Goal: Entertainment & Leisure: Consume media (video, audio)

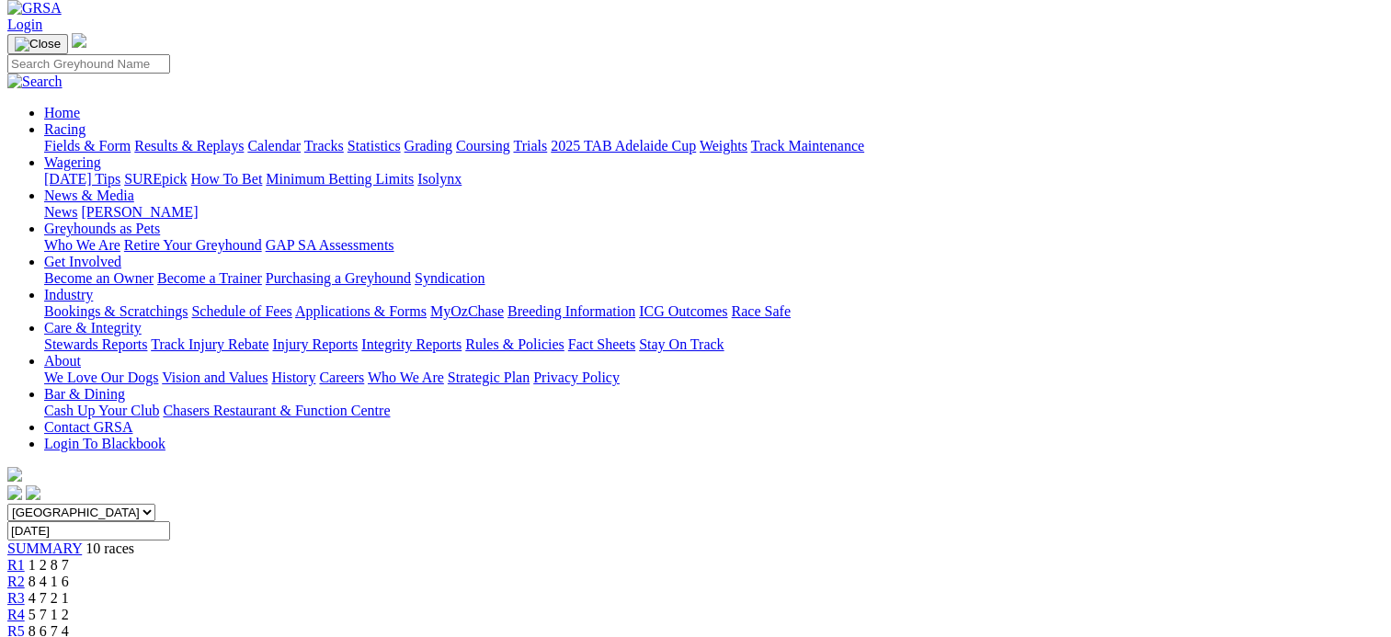
scroll to position [92, 0]
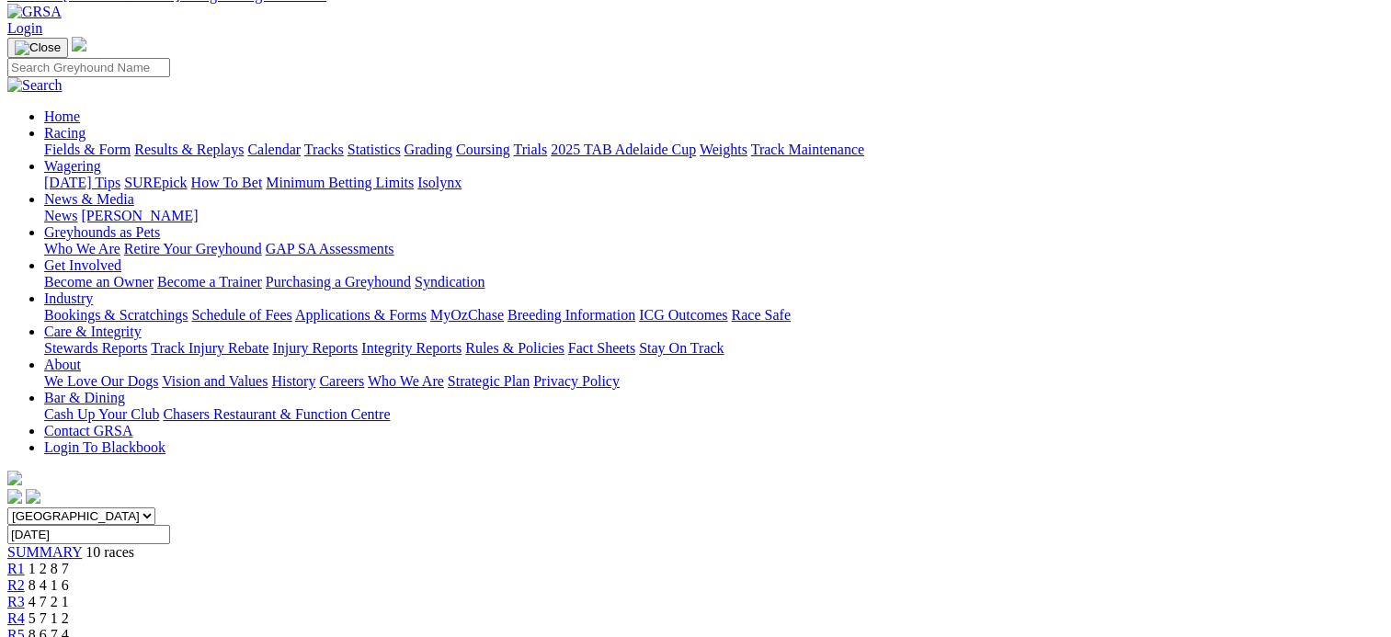
click at [487, 594] on div "R3 4 7 2 1" at bounding box center [695, 602] width 1377 height 17
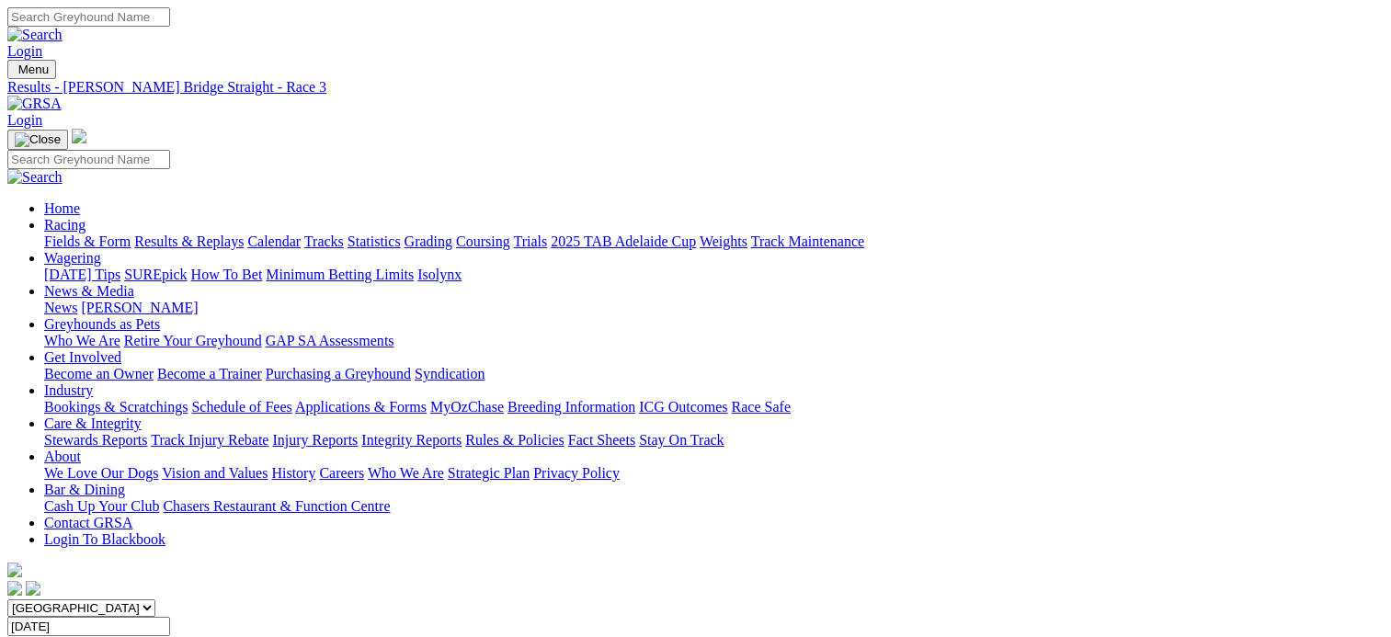
click at [217, 234] on link "Results & Replays" at bounding box center [188, 242] width 109 height 16
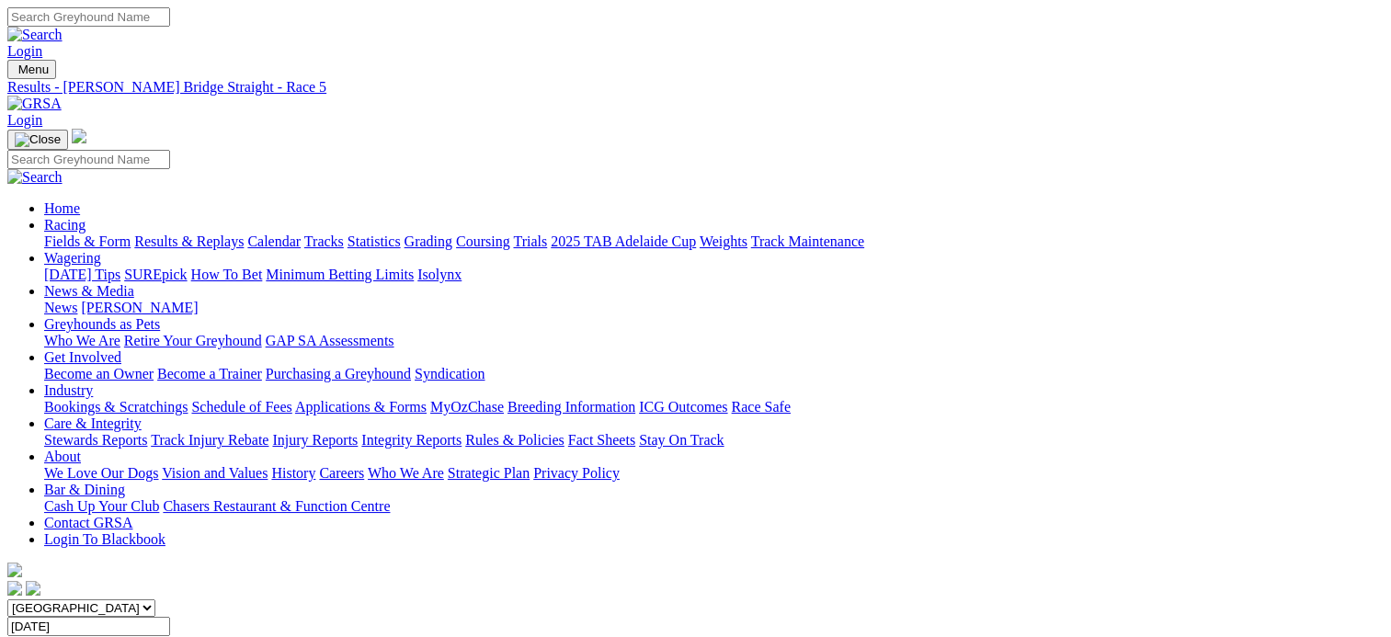
click at [170, 22] on input "Search" at bounding box center [88, 16] width 163 height 19
type input "[PERSON_NAME]"
click at [63, 27] on link at bounding box center [34, 35] width 55 height 16
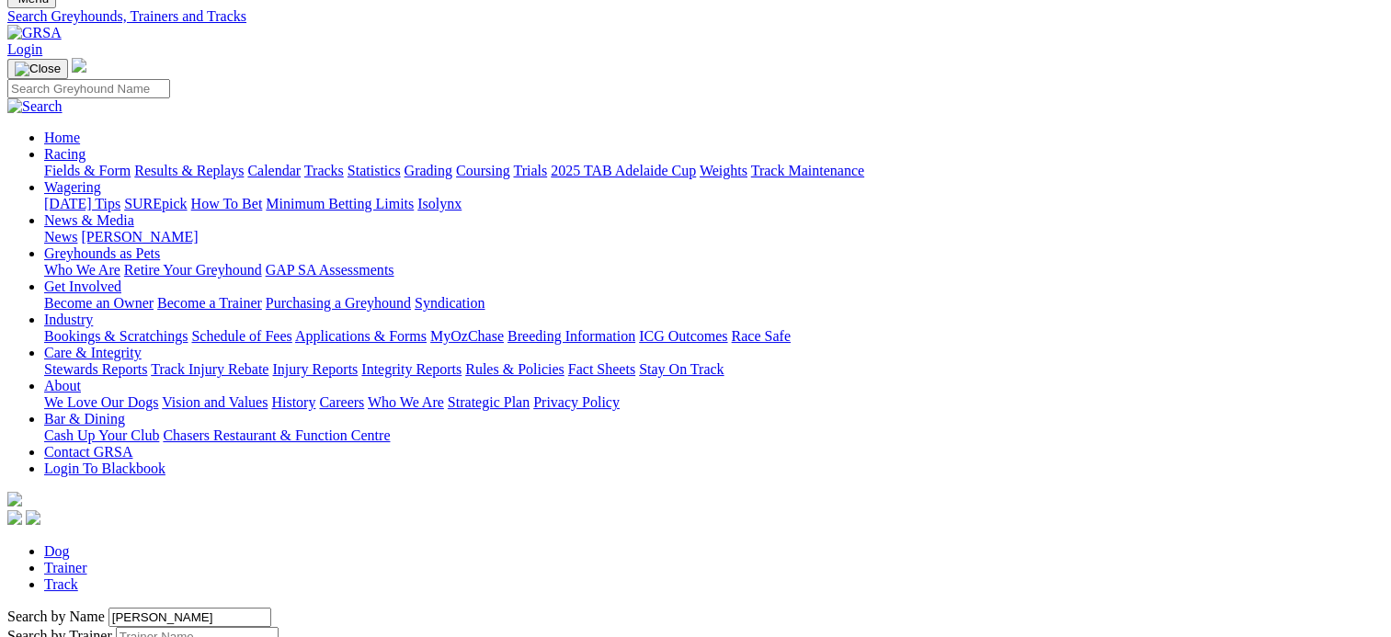
scroll to position [184, 0]
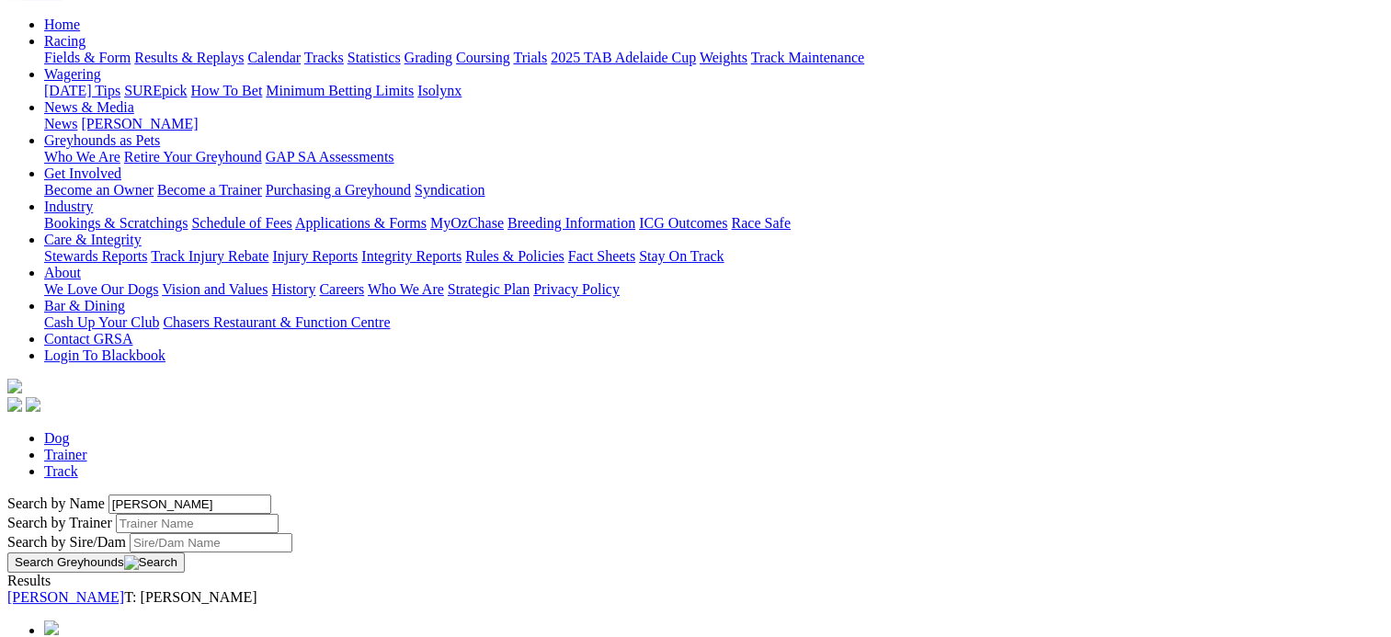
click at [124, 589] on link "[PERSON_NAME]" at bounding box center [65, 597] width 117 height 16
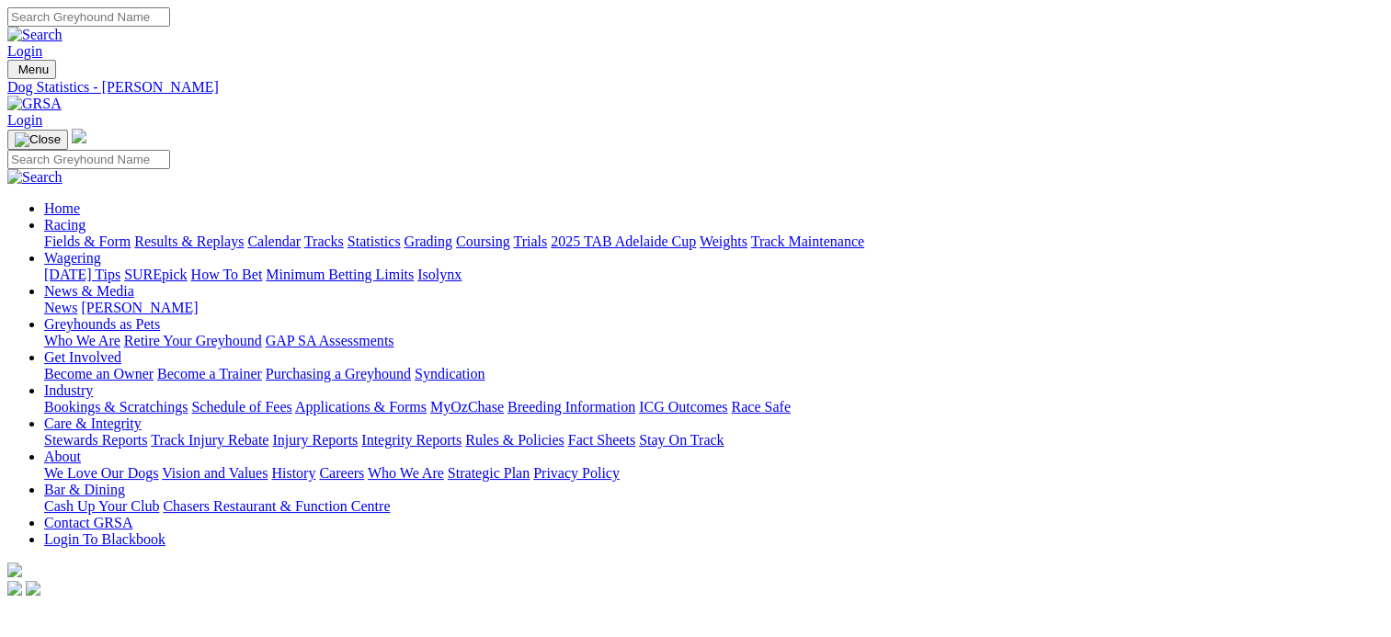
click at [66, 234] on link "Fields & Form" at bounding box center [87, 242] width 86 height 16
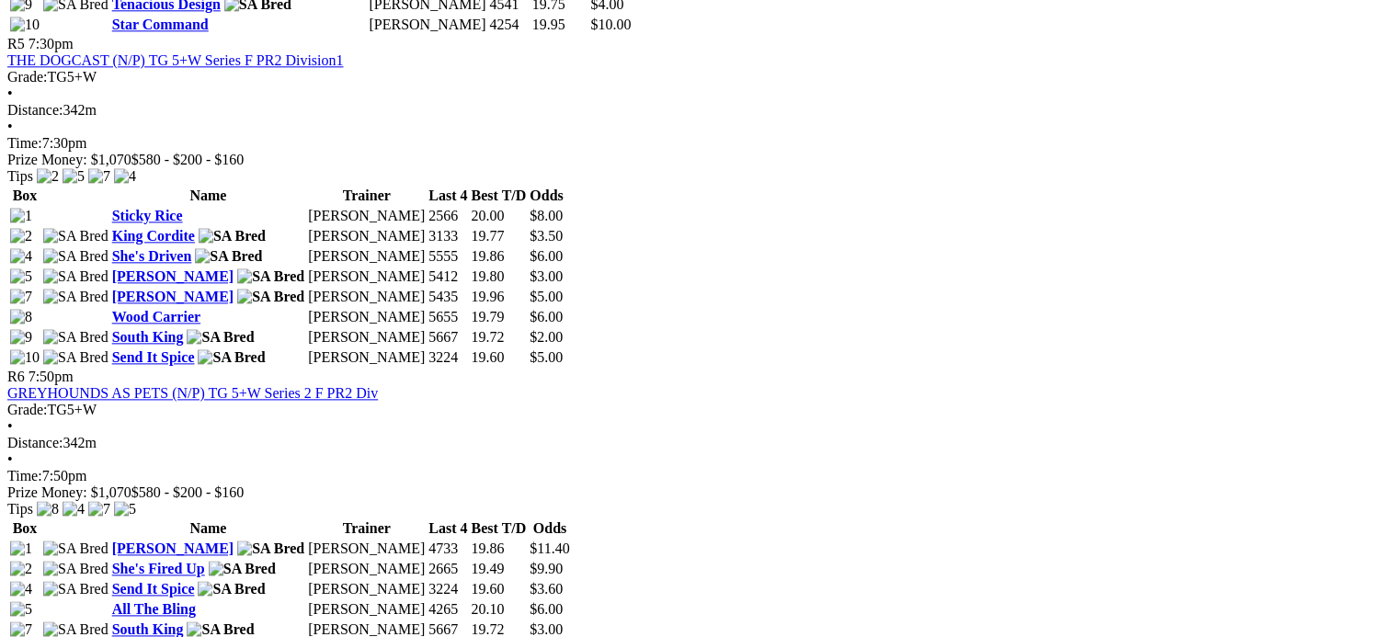
scroll to position [2207, 0]
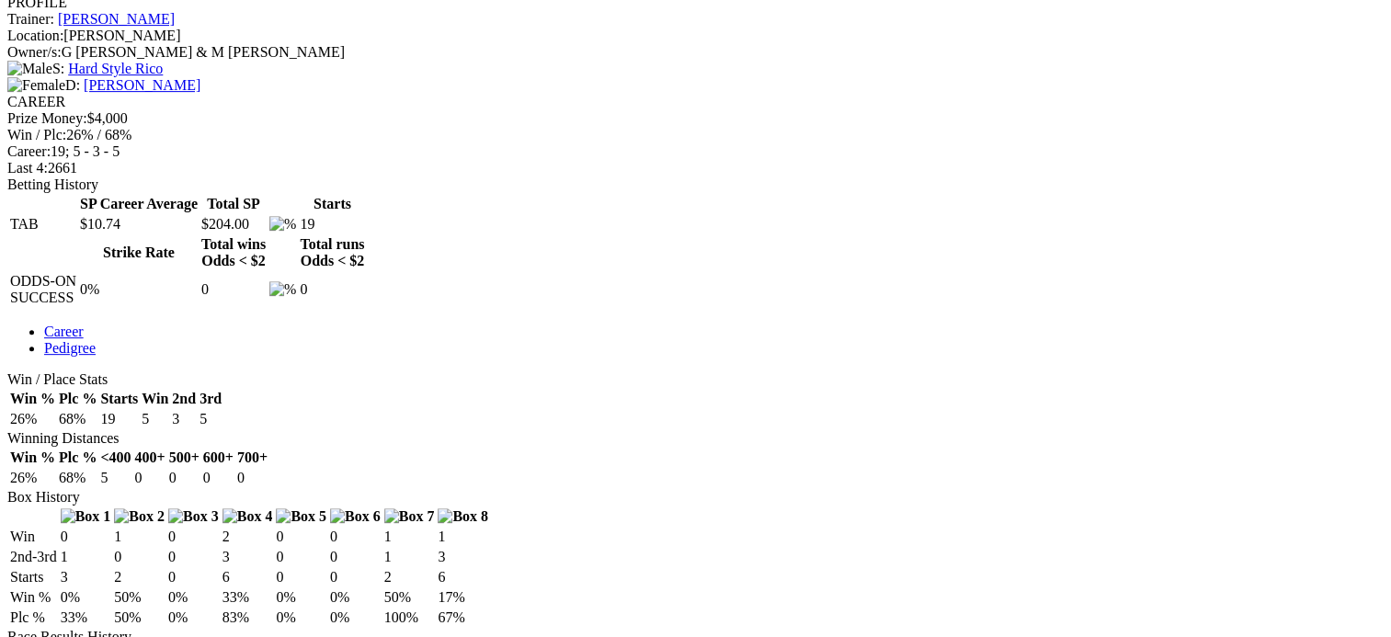
scroll to position [1012, 0]
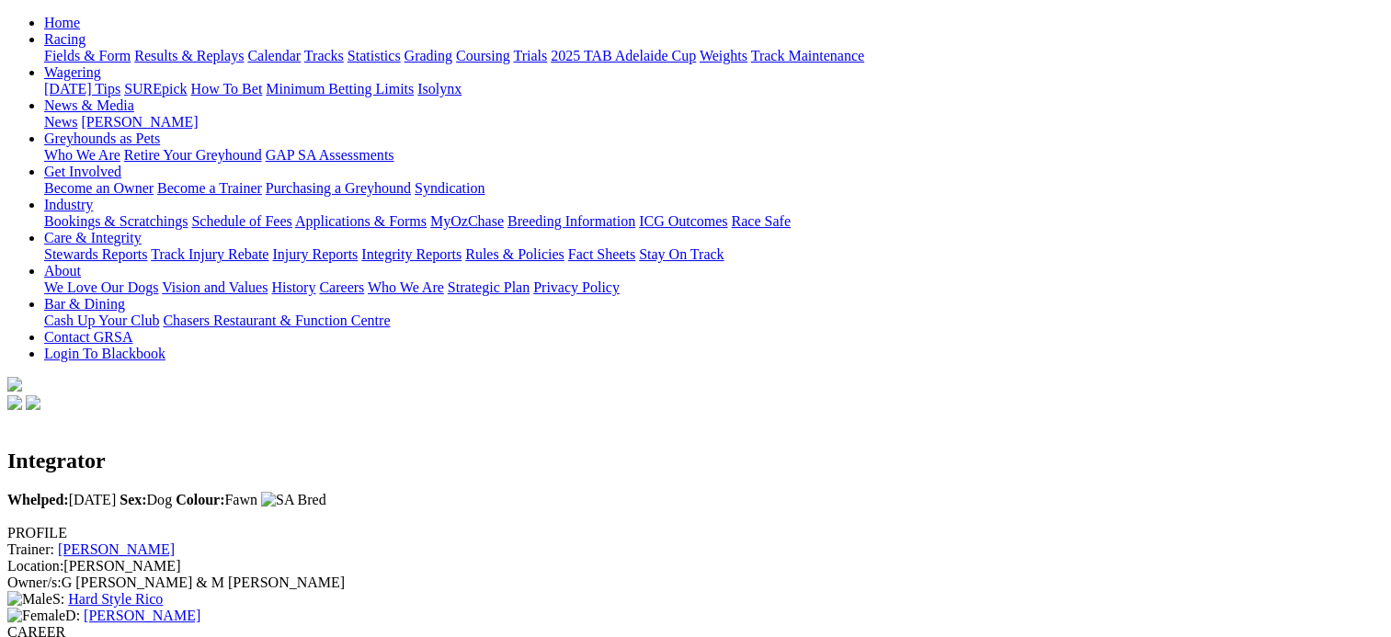
scroll to position [0, 0]
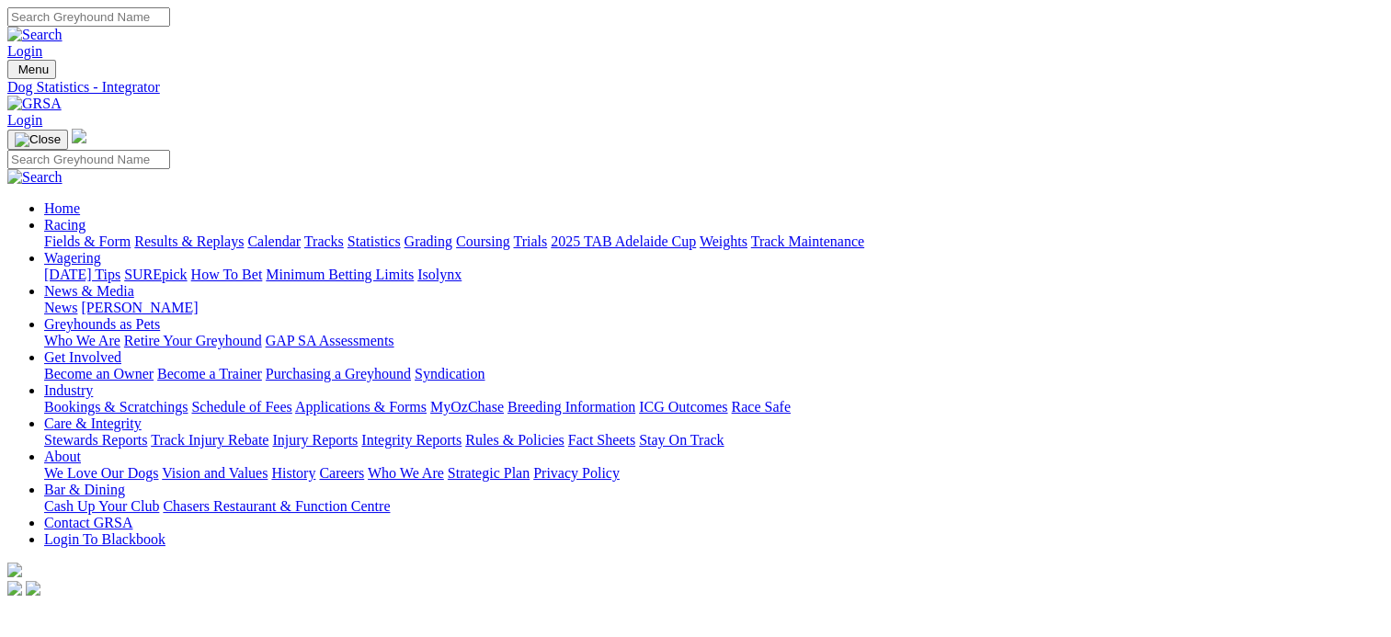
click at [170, 18] on input "Search" at bounding box center [88, 16] width 163 height 19
type input "lefevre gold"
click at [63, 27] on img at bounding box center [34, 35] width 55 height 17
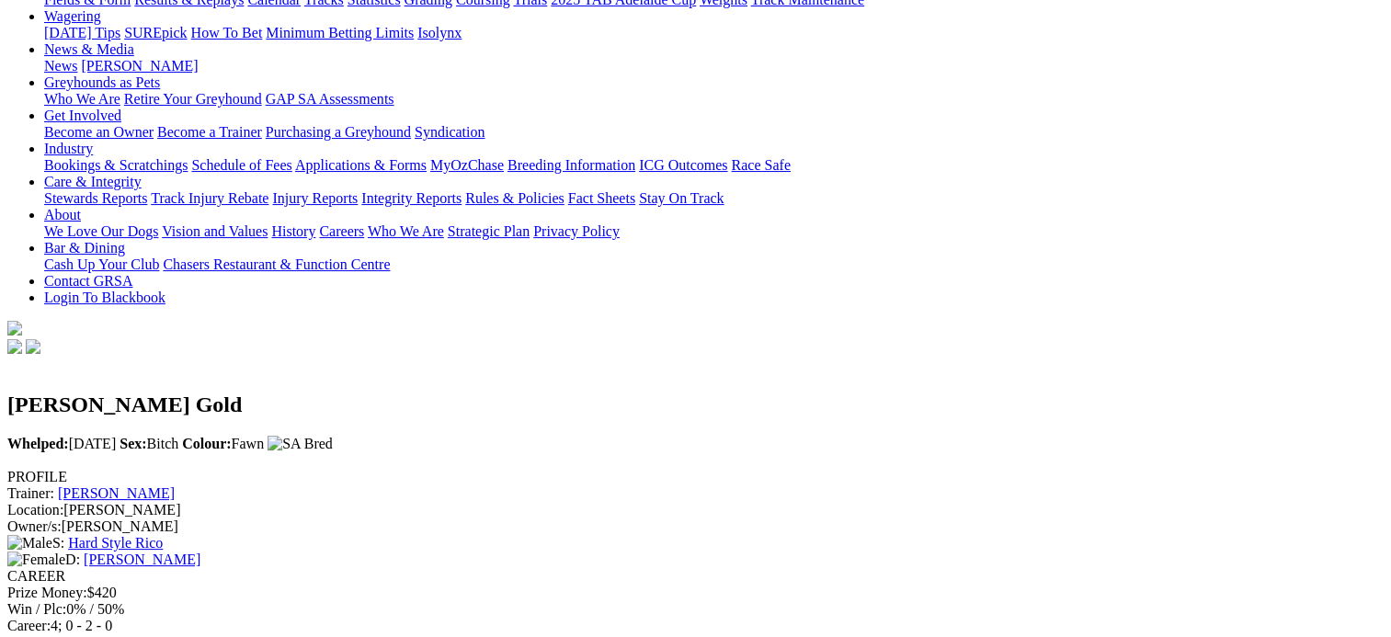
scroll to position [368, 0]
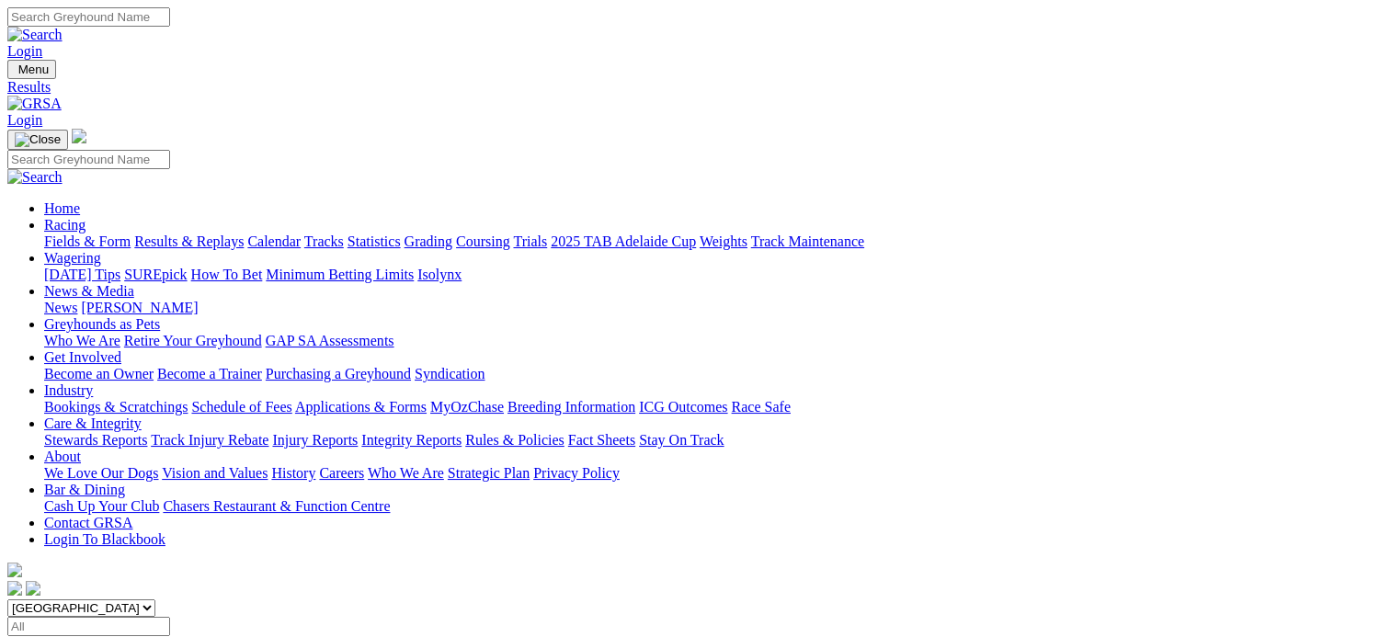
click at [170, 22] on input "Search" at bounding box center [88, 16] width 163 height 19
type input "[PERSON_NAME]"
click at [63, 27] on img at bounding box center [34, 35] width 55 height 17
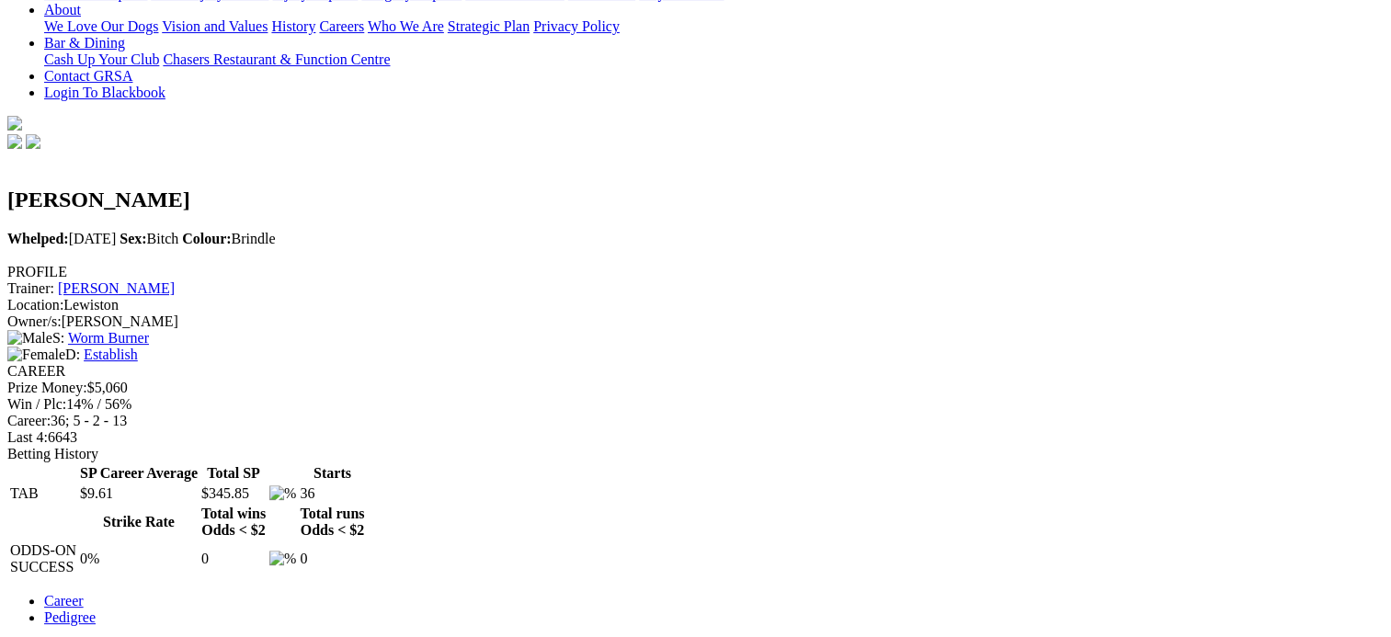
scroll to position [552, 0]
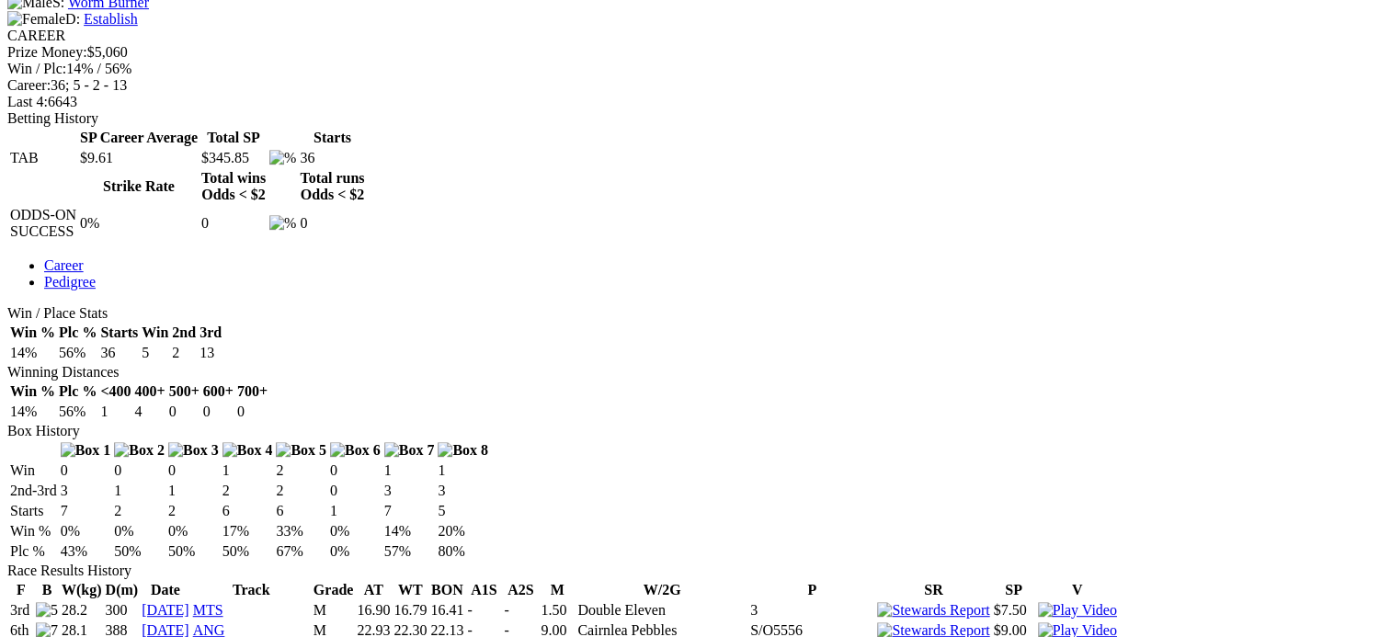
scroll to position [828, 0]
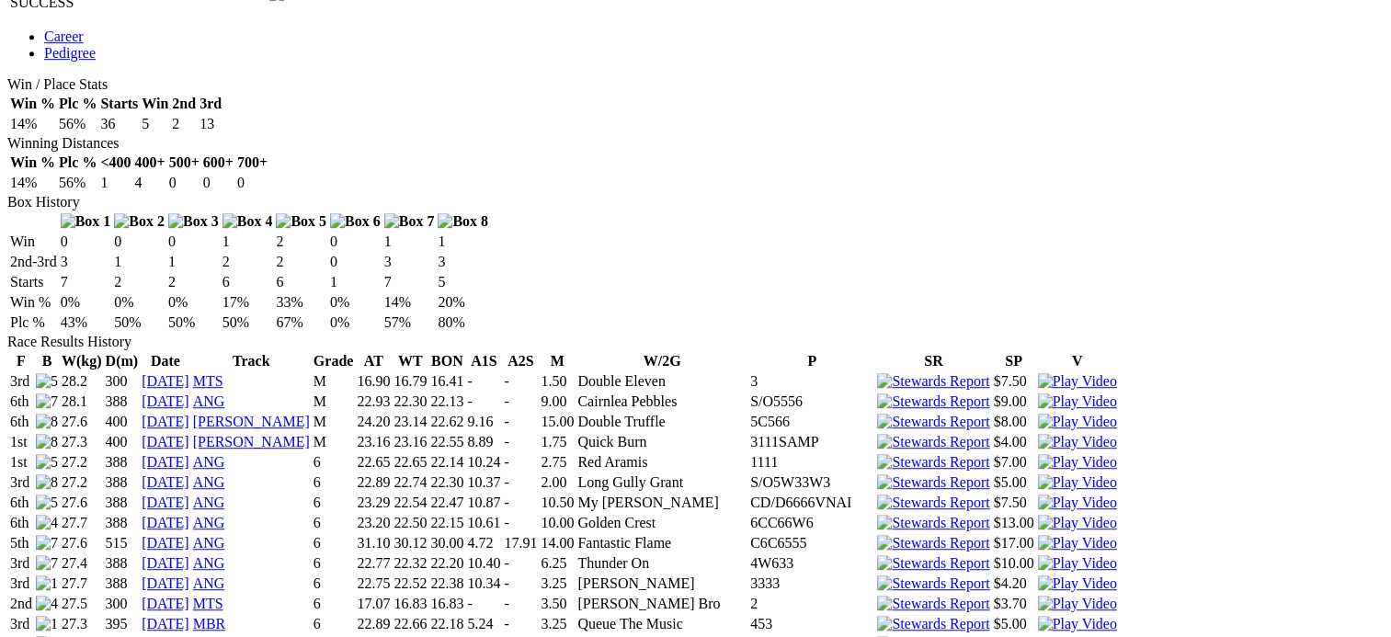
scroll to position [1104, 0]
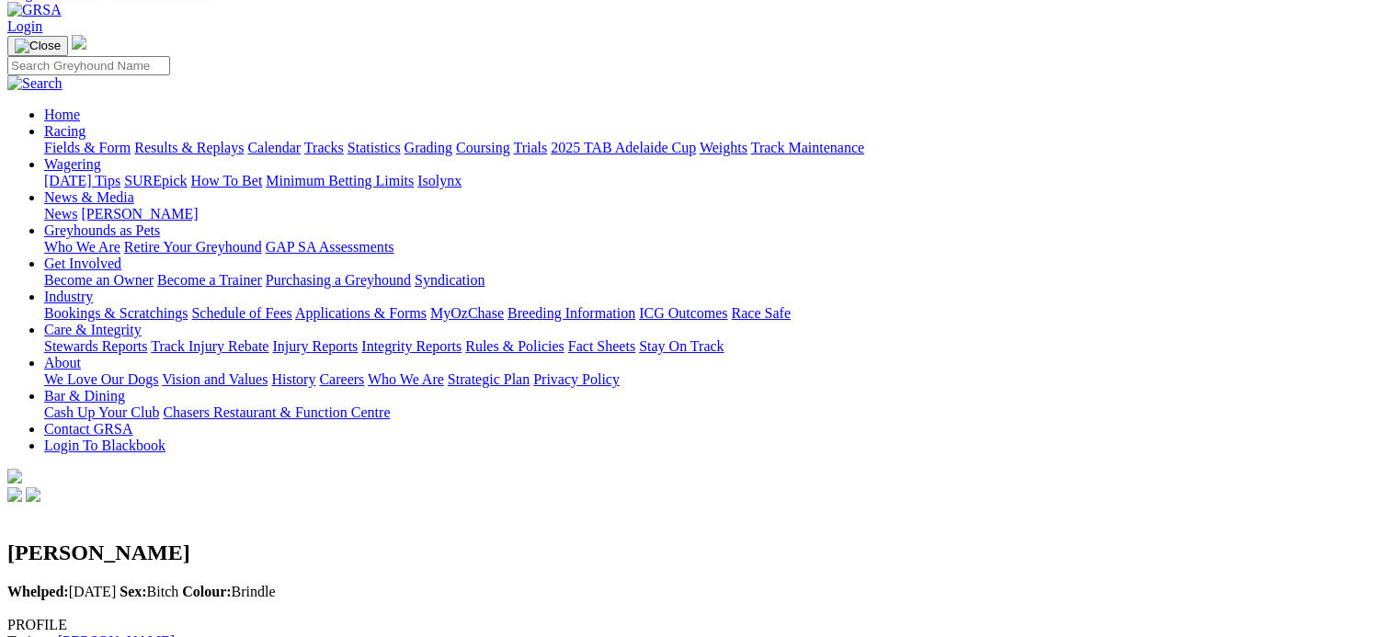
scroll to position [0, 0]
